Goal: Navigation & Orientation: Go to known website

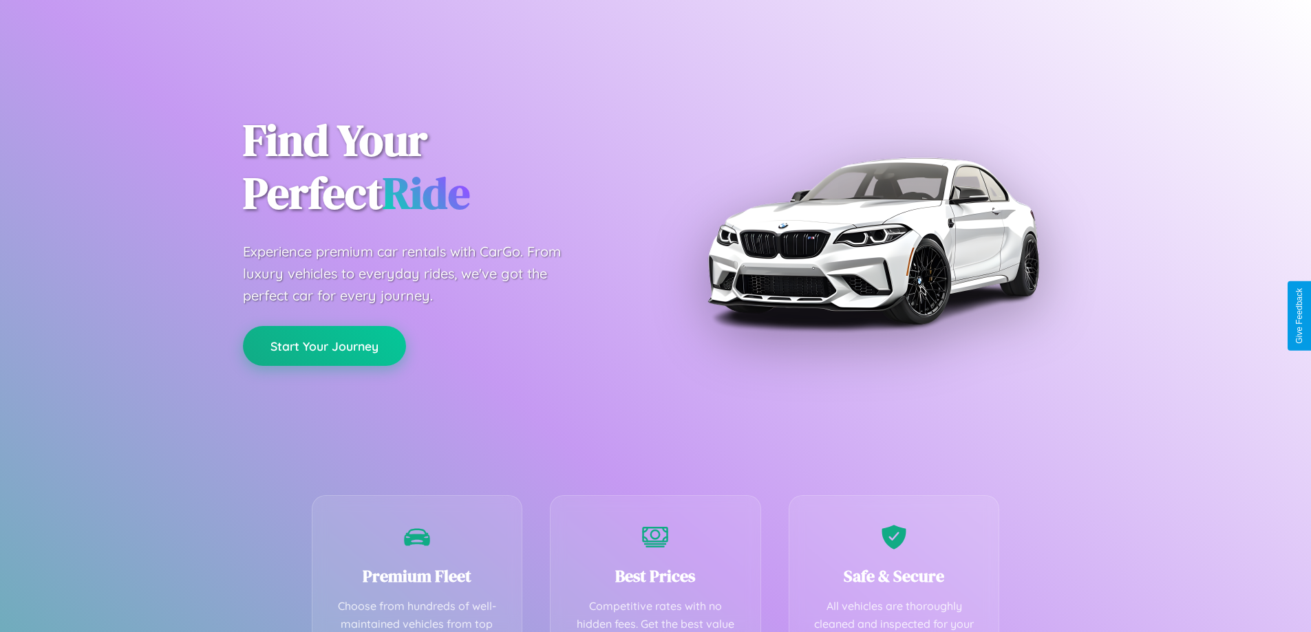
click at [324, 346] on button "Start Your Journey" at bounding box center [324, 346] width 163 height 40
click at [324, 345] on button "Start Your Journey" at bounding box center [324, 346] width 163 height 40
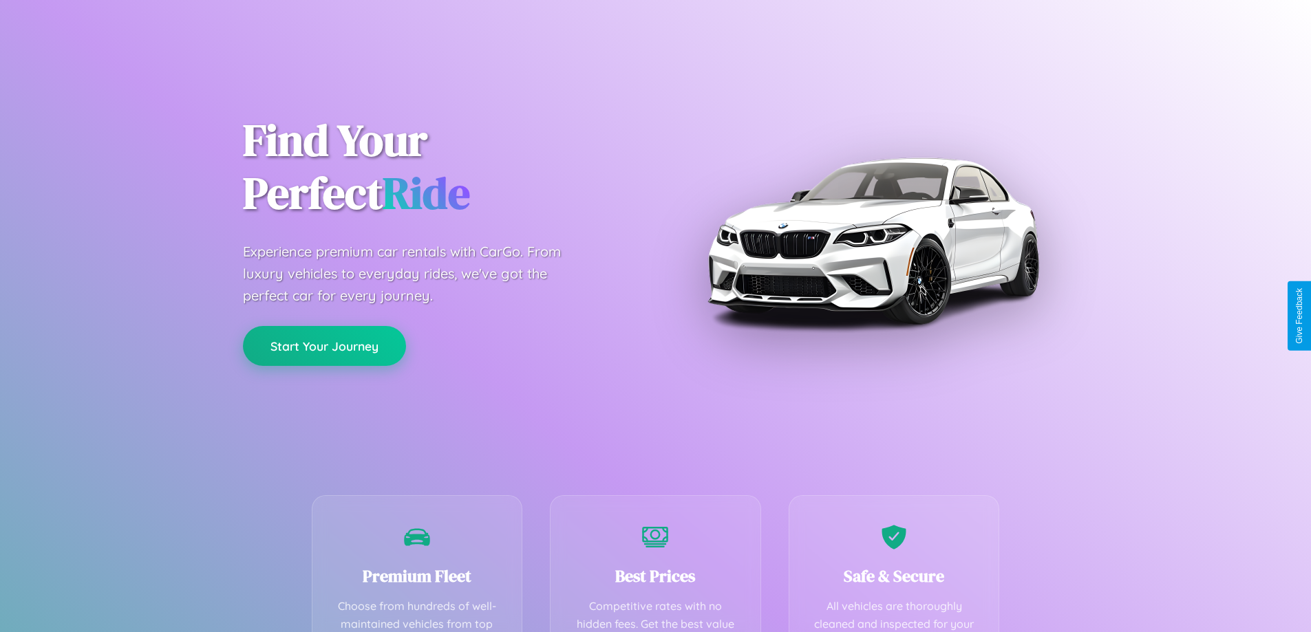
click at [324, 345] on button "Start Your Journey" at bounding box center [324, 346] width 163 height 40
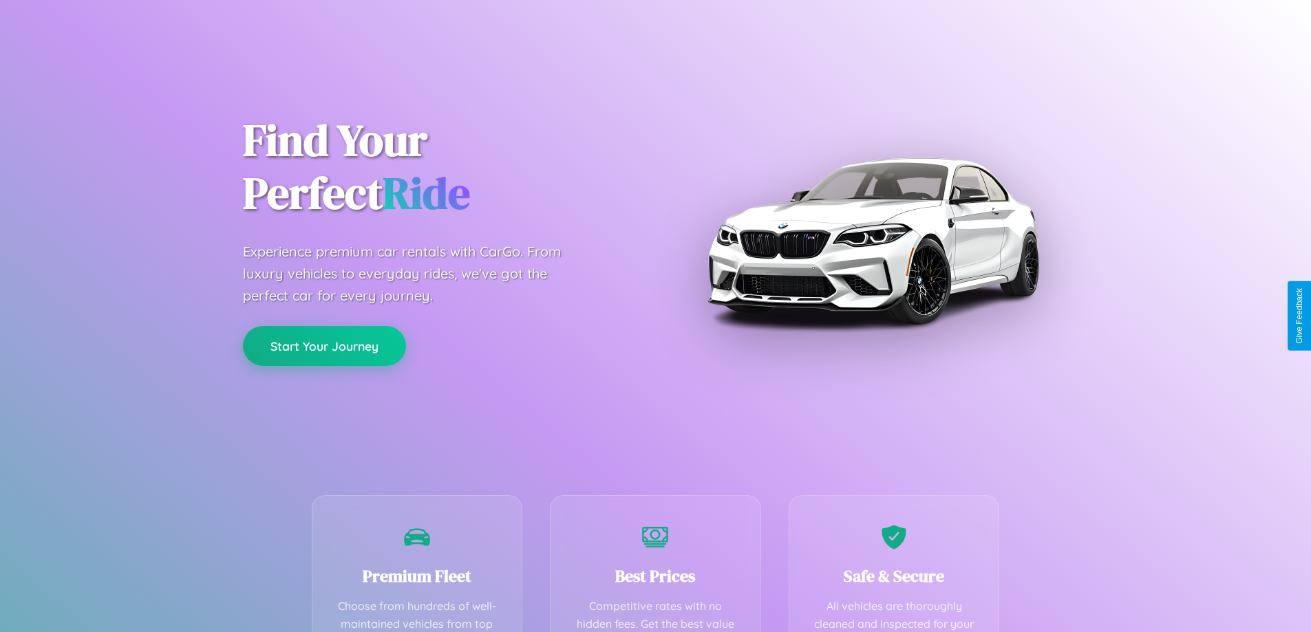
click at [324, 345] on button "Start Your Journey" at bounding box center [324, 346] width 163 height 40
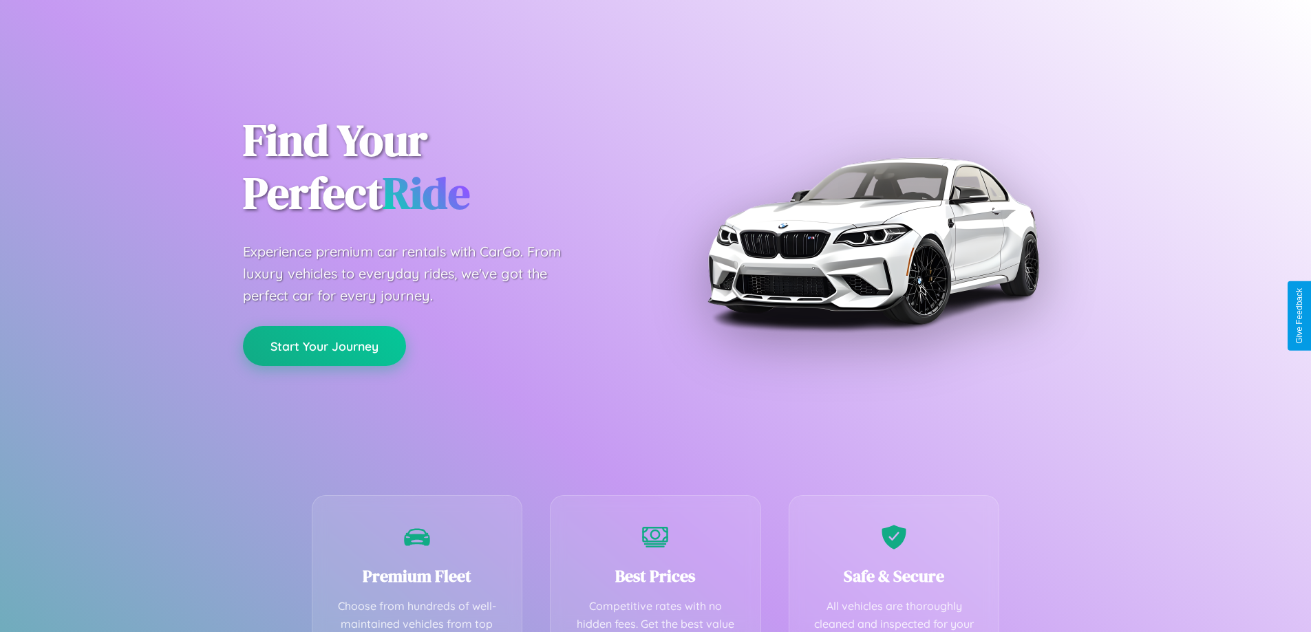
click at [324, 345] on button "Start Your Journey" at bounding box center [324, 346] width 163 height 40
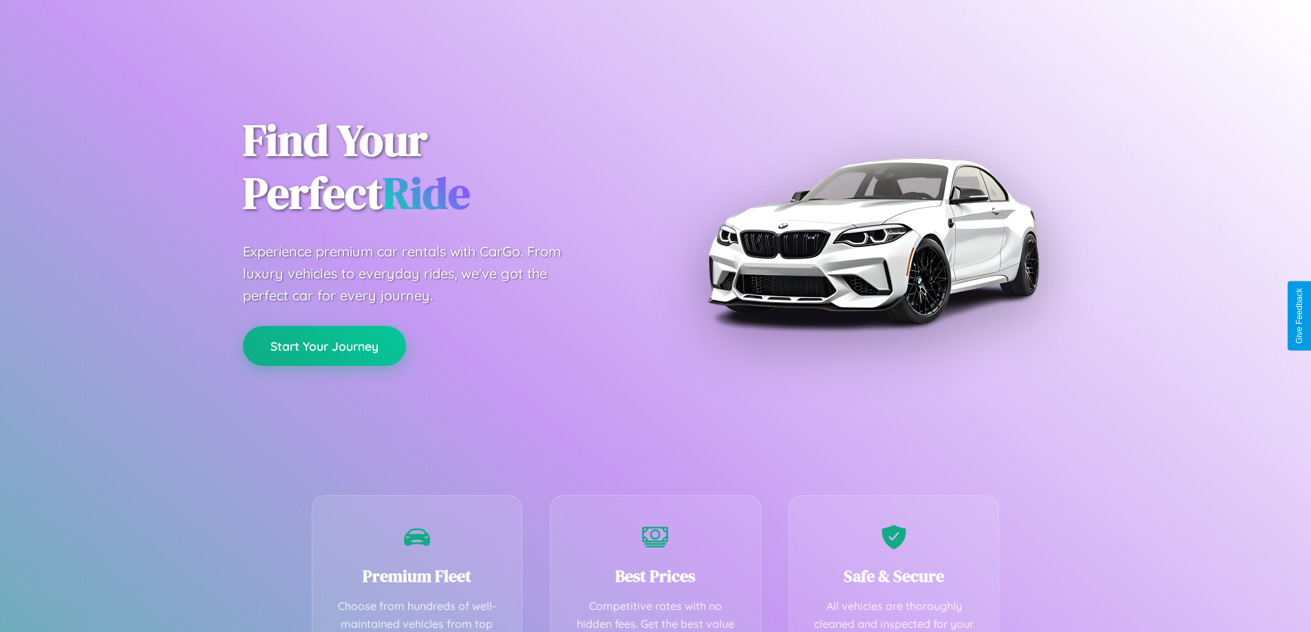
click at [324, 345] on button "Start Your Journey" at bounding box center [324, 346] width 163 height 40
